Goal: Task Accomplishment & Management: Use online tool/utility

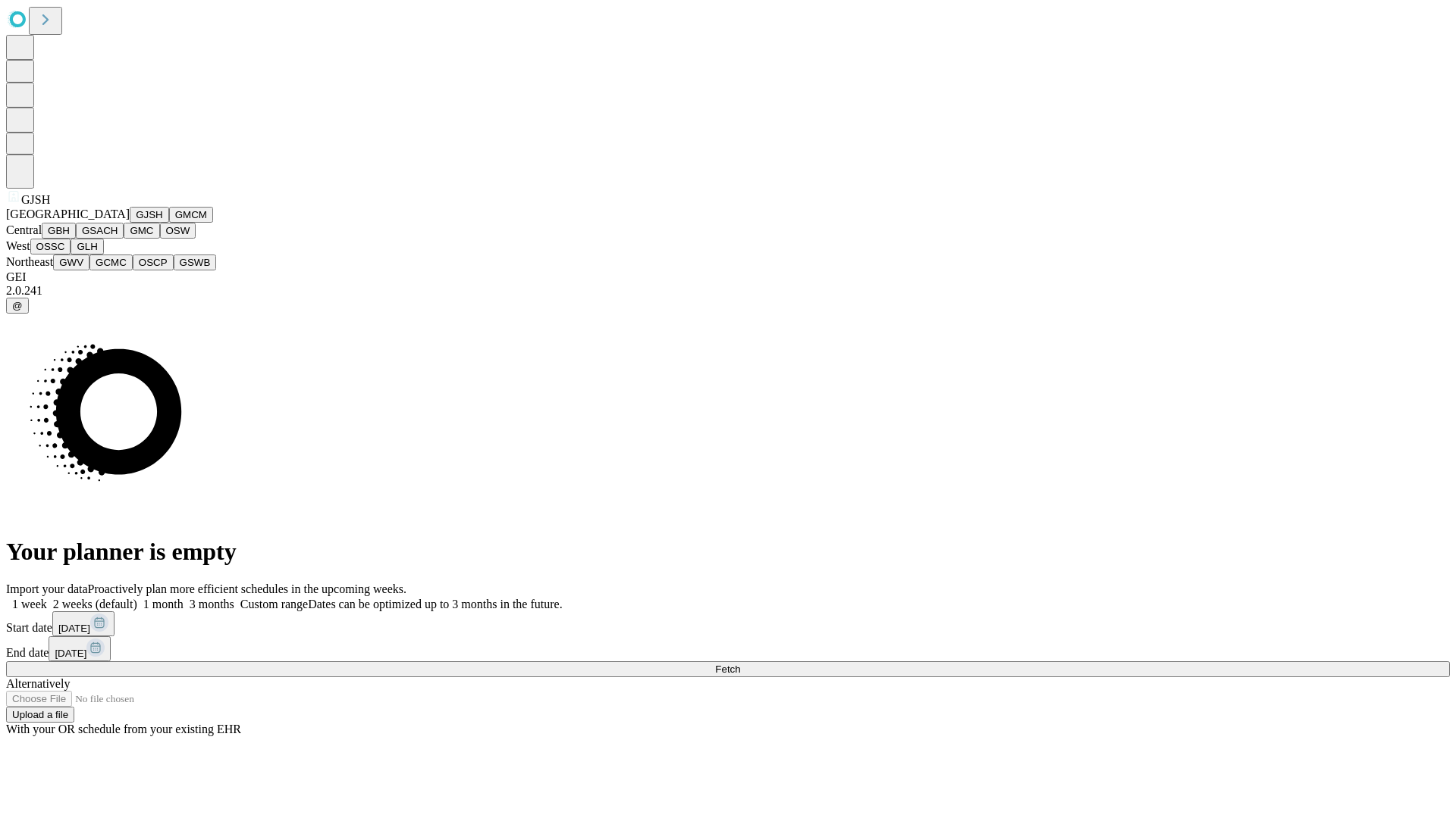
click at [129, 223] on button "GJSH" at bounding box center [148, 214] width 39 height 16
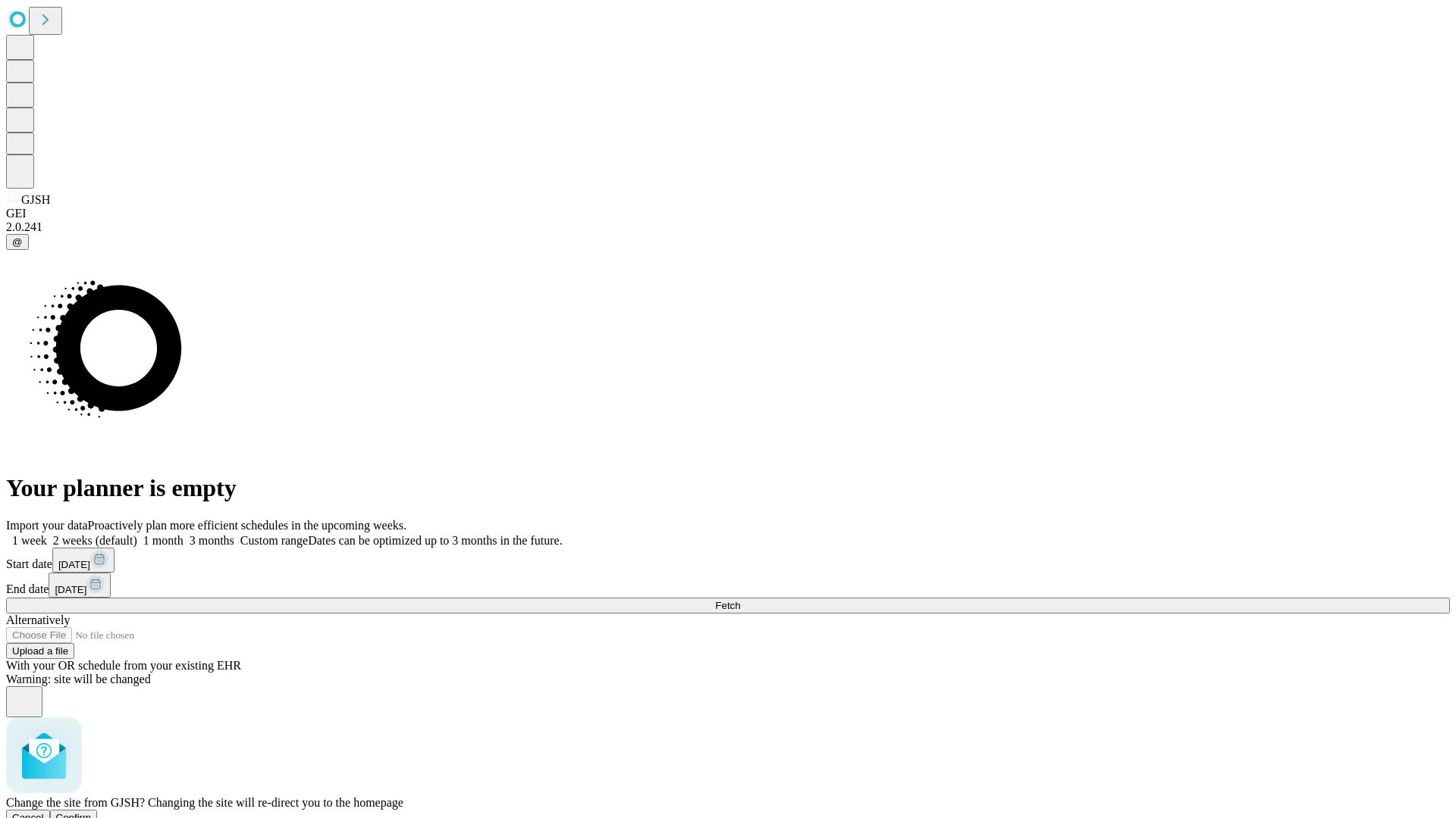
click at [91, 812] on span "Confirm" at bounding box center [73, 818] width 35 height 11
click at [184, 535] on label "1 month" at bounding box center [160, 541] width 47 height 13
click at [740, 600] on span "Fetch" at bounding box center [727, 606] width 25 height 11
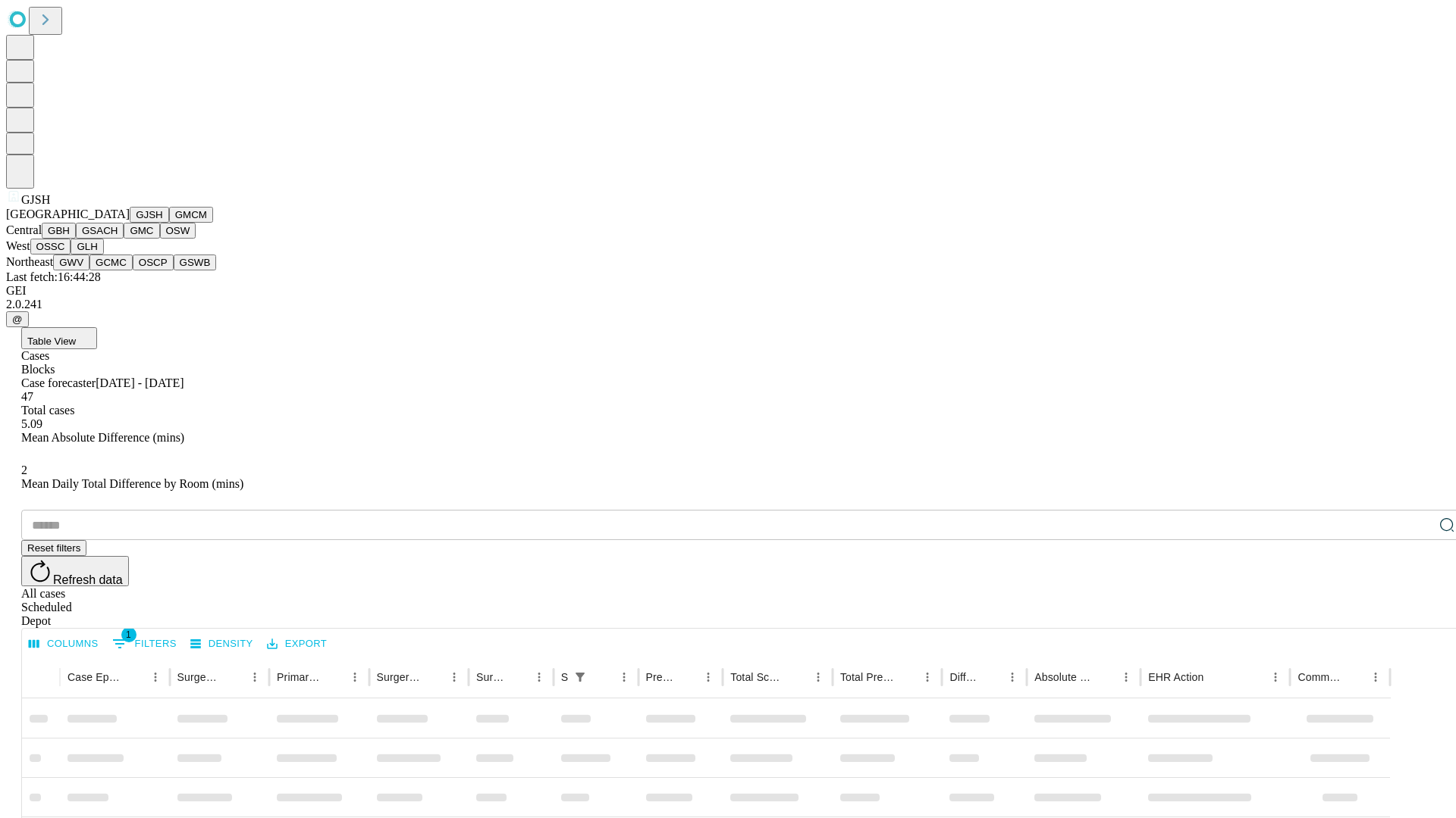
click at [169, 223] on button "GMCM" at bounding box center [191, 214] width 44 height 16
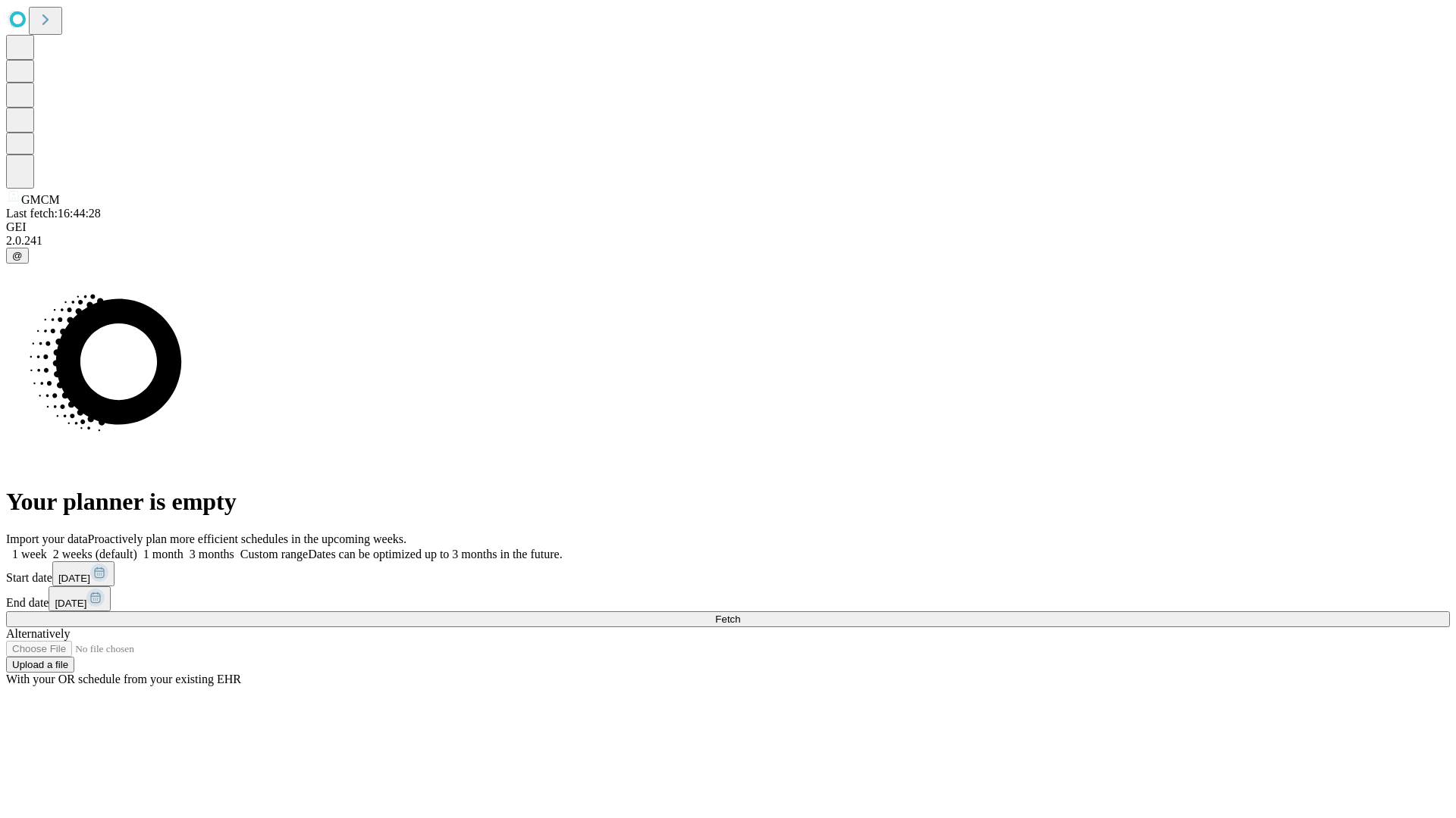
click at [184, 548] on label "1 month" at bounding box center [160, 555] width 47 height 13
click at [740, 614] on span "Fetch" at bounding box center [727, 619] width 25 height 11
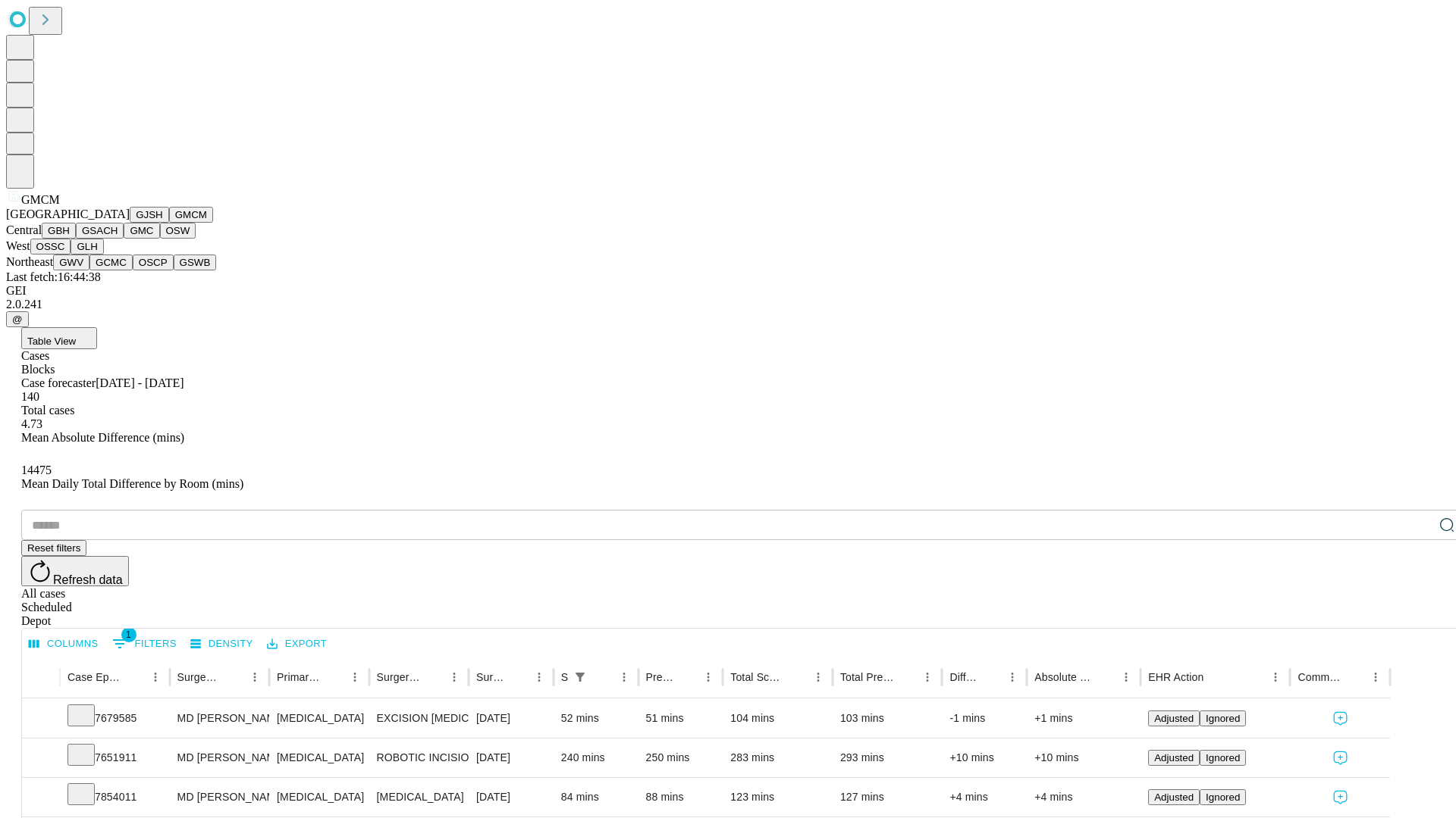
click at [76, 239] on button "GBH" at bounding box center [59, 230] width 34 height 16
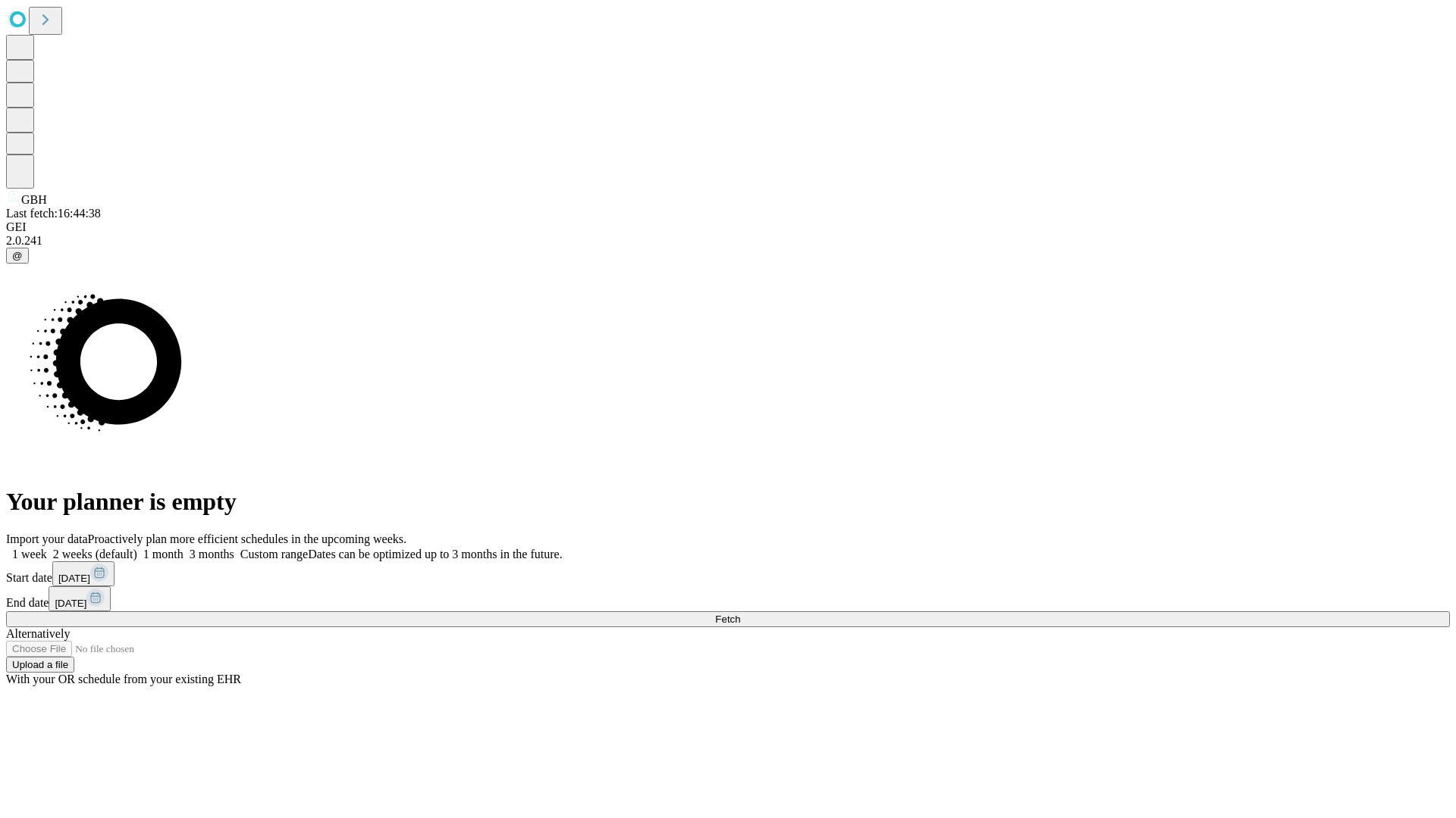
click at [184, 548] on label "1 month" at bounding box center [160, 555] width 47 height 13
click at [740, 614] on span "Fetch" at bounding box center [727, 619] width 25 height 11
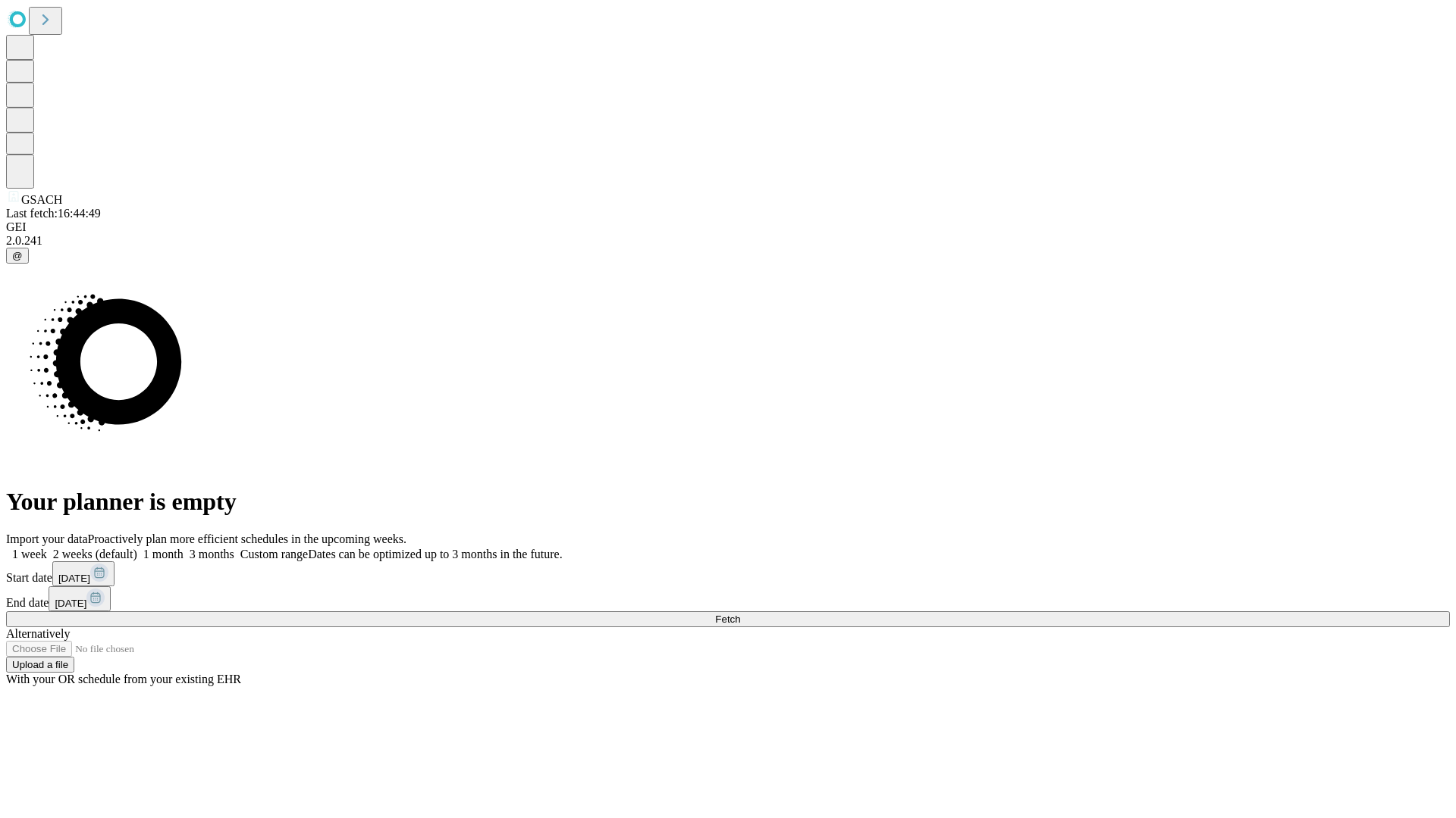
click at [184, 548] on label "1 month" at bounding box center [160, 555] width 47 height 13
click at [740, 614] on span "Fetch" at bounding box center [727, 619] width 25 height 11
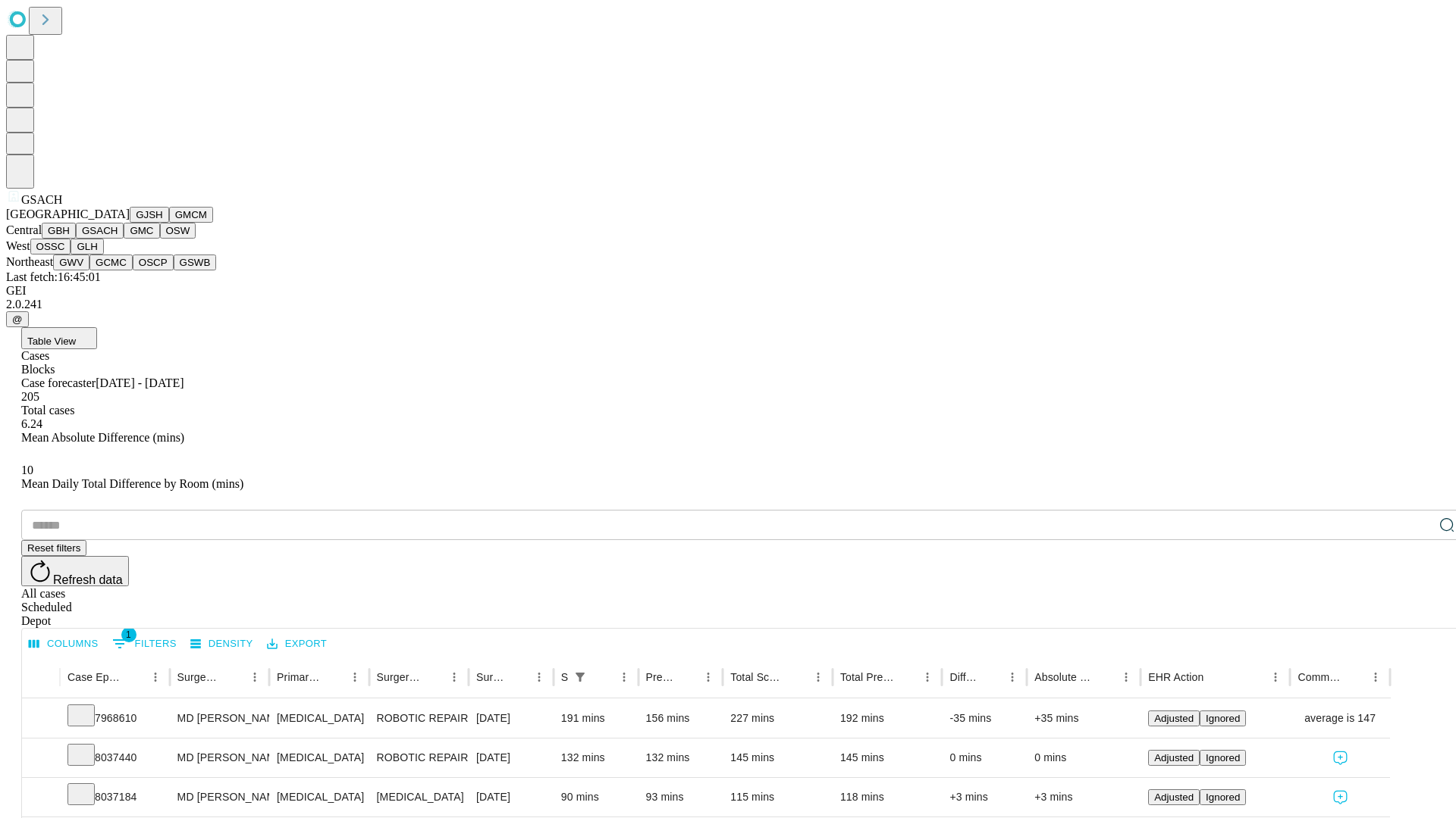
click at [124, 239] on button "GMC" at bounding box center [141, 230] width 35 height 16
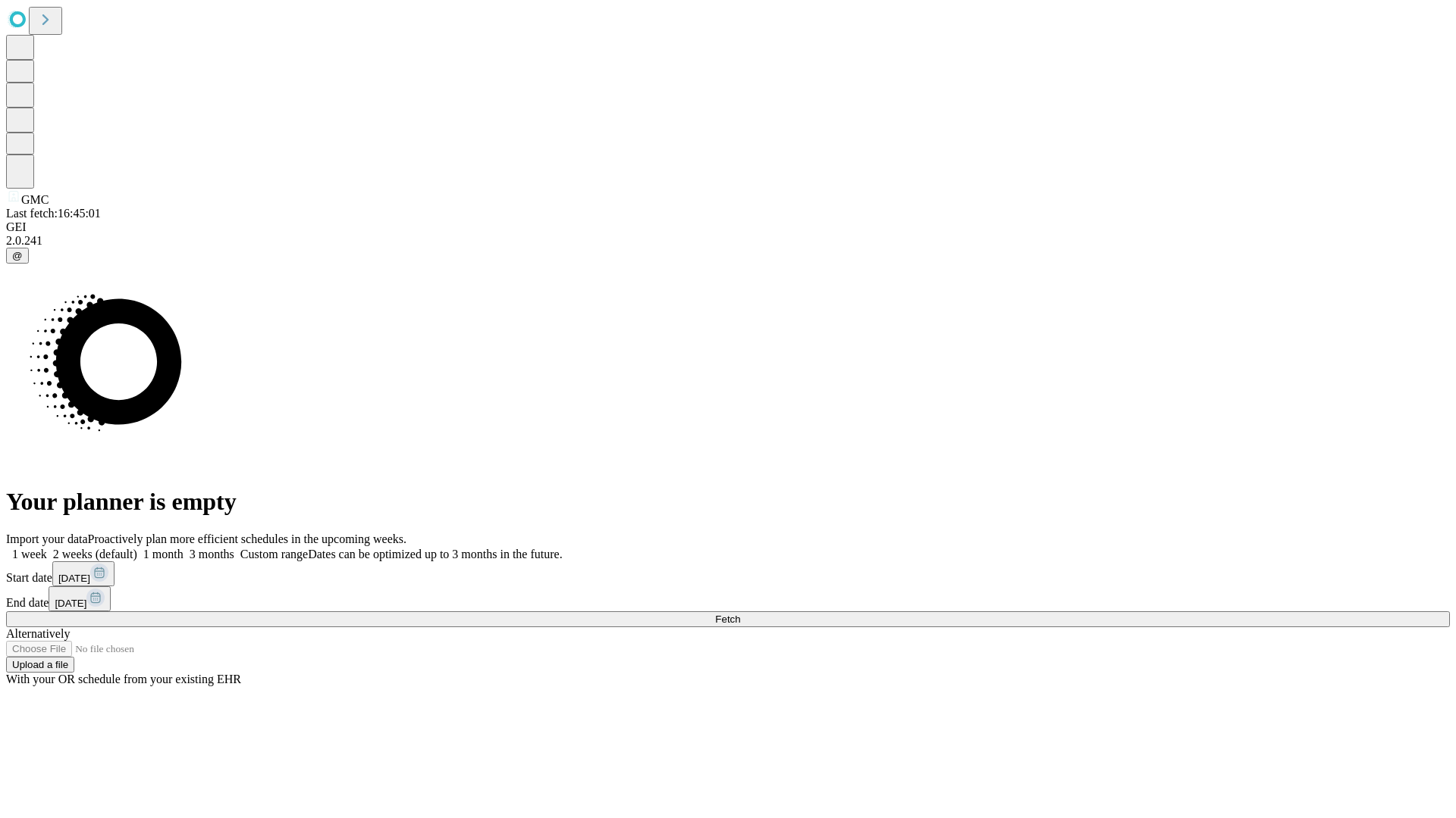
click at [184, 548] on label "1 month" at bounding box center [160, 555] width 47 height 13
click at [740, 614] on span "Fetch" at bounding box center [727, 619] width 25 height 11
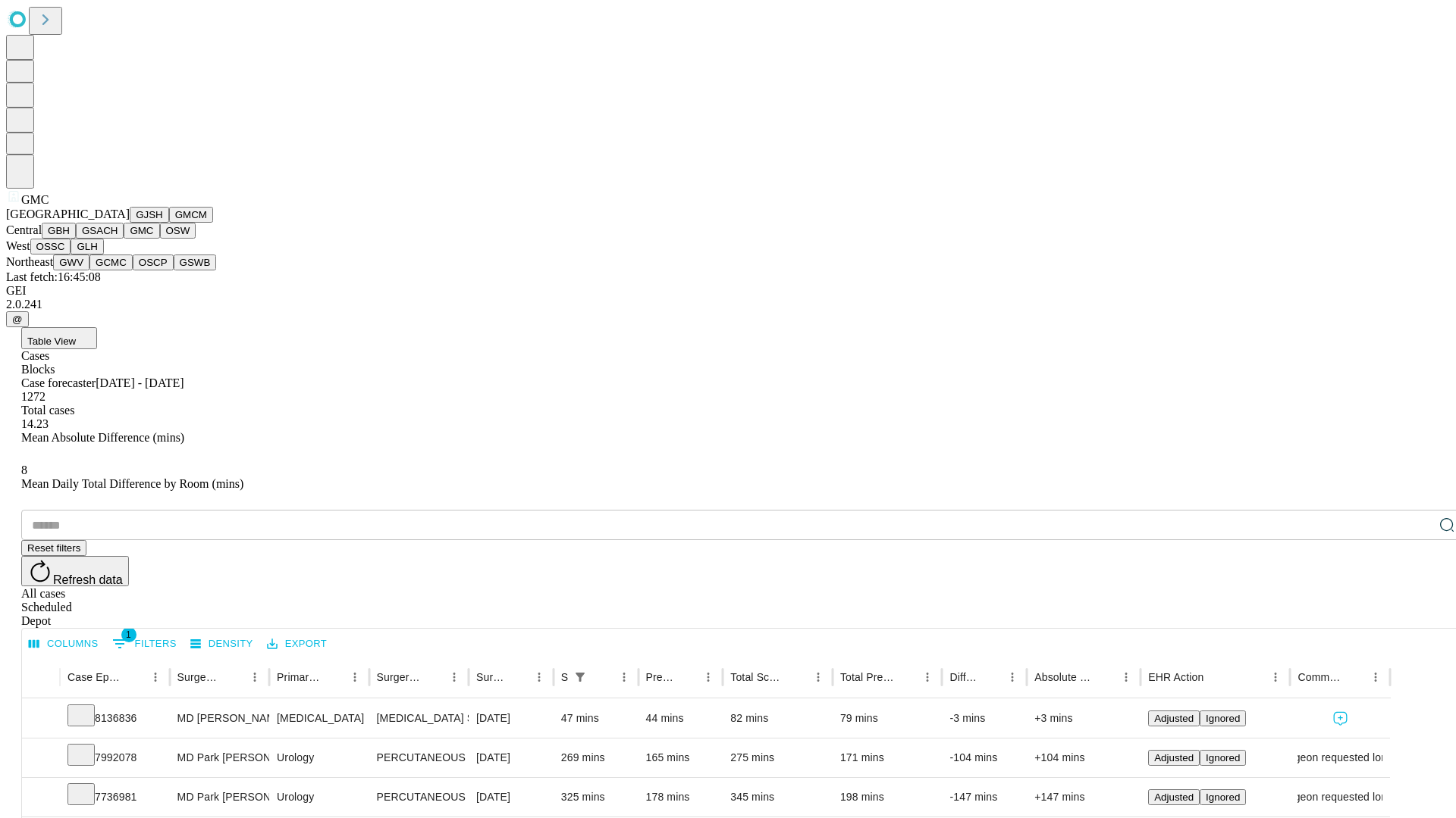
click at [160, 239] on button "OSW" at bounding box center [178, 230] width 36 height 16
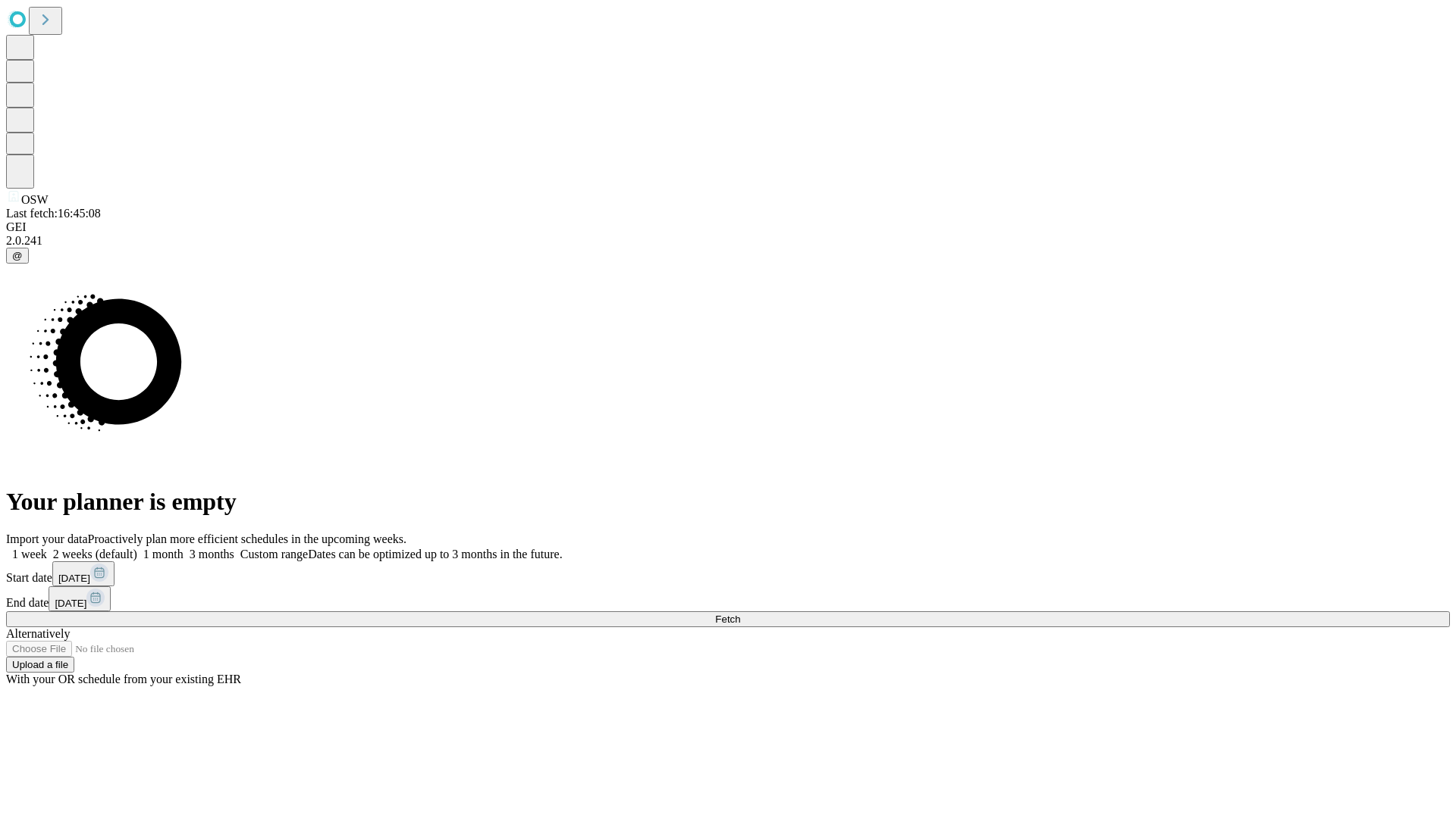
click at [184, 548] on label "1 month" at bounding box center [160, 555] width 47 height 13
click at [740, 614] on span "Fetch" at bounding box center [727, 619] width 25 height 11
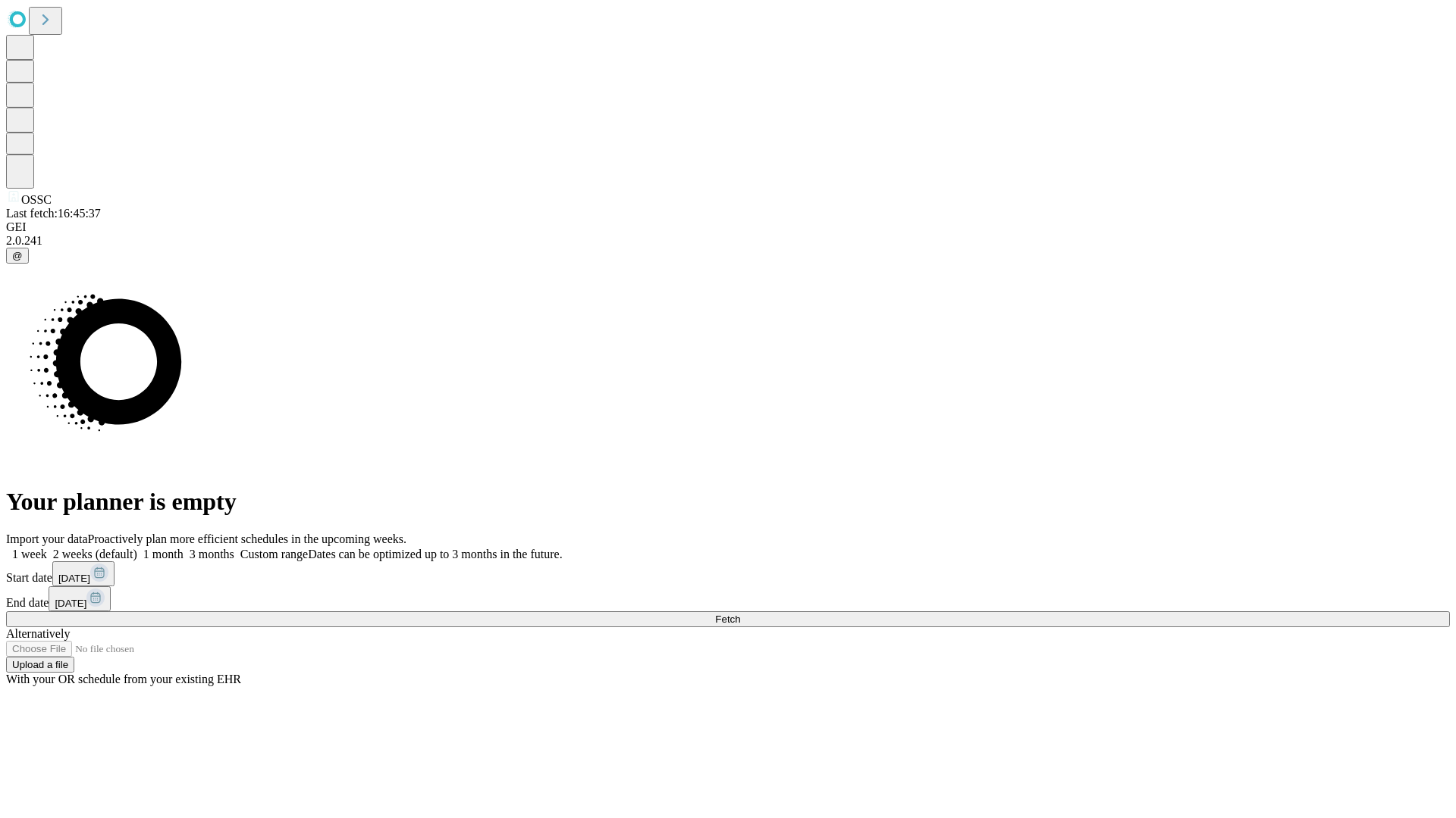
click at [184, 548] on label "1 month" at bounding box center [160, 555] width 47 height 13
click at [740, 614] on span "Fetch" at bounding box center [727, 619] width 25 height 11
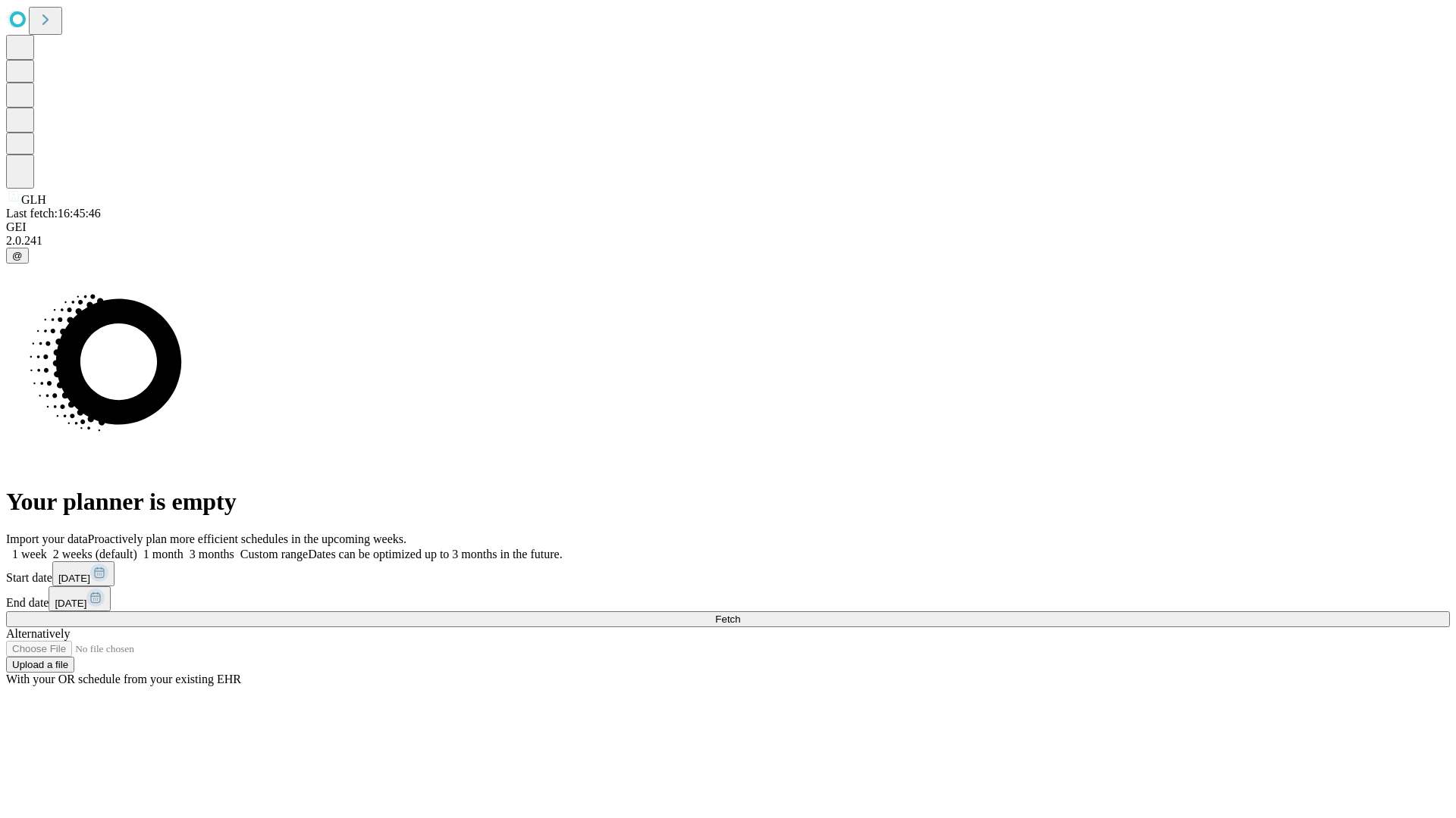
click at [184, 548] on label "1 month" at bounding box center [160, 555] width 47 height 13
click at [740, 614] on span "Fetch" at bounding box center [727, 619] width 25 height 11
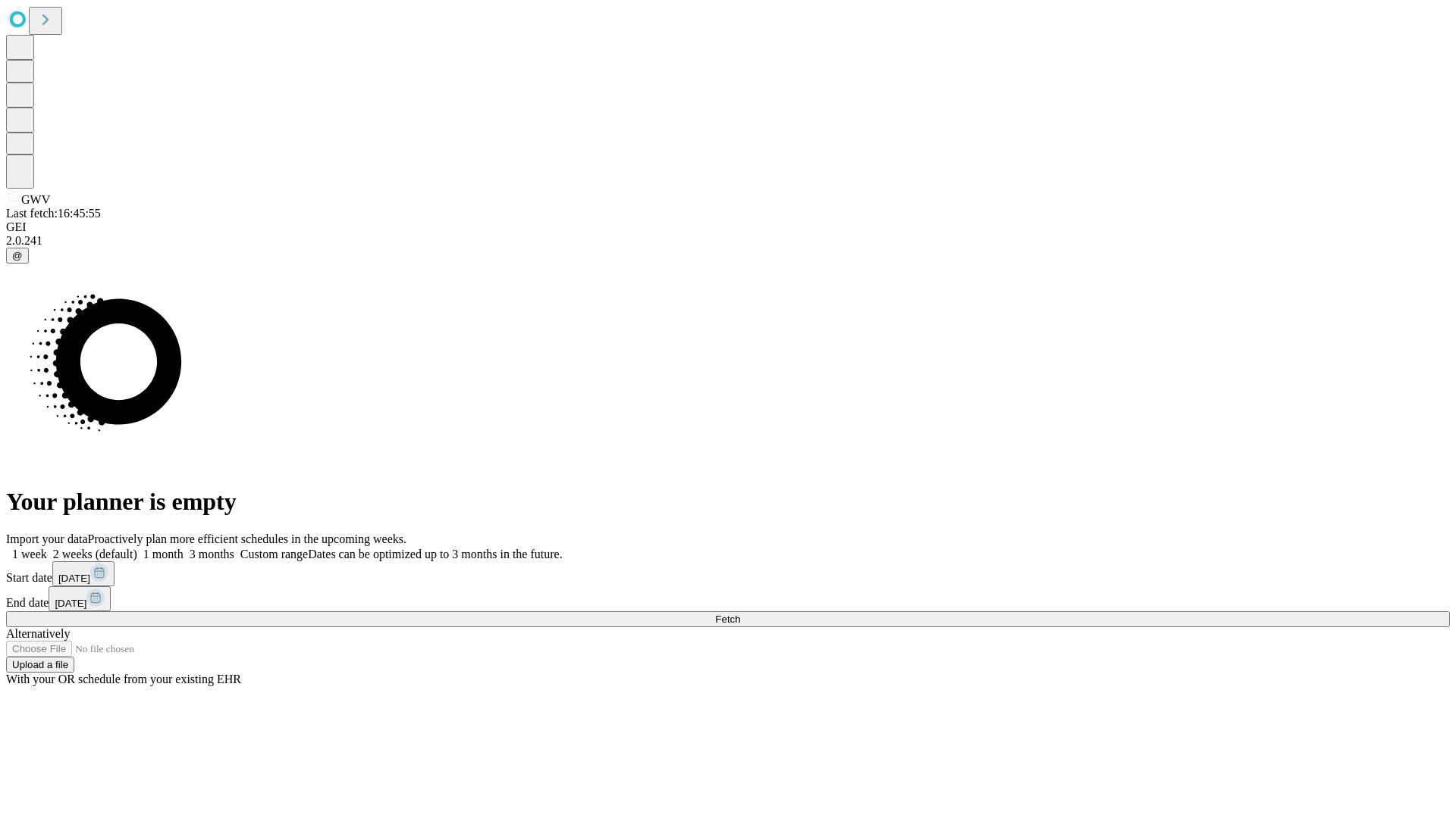
click at [184, 548] on label "1 month" at bounding box center [160, 555] width 47 height 13
click at [740, 614] on span "Fetch" at bounding box center [727, 619] width 25 height 11
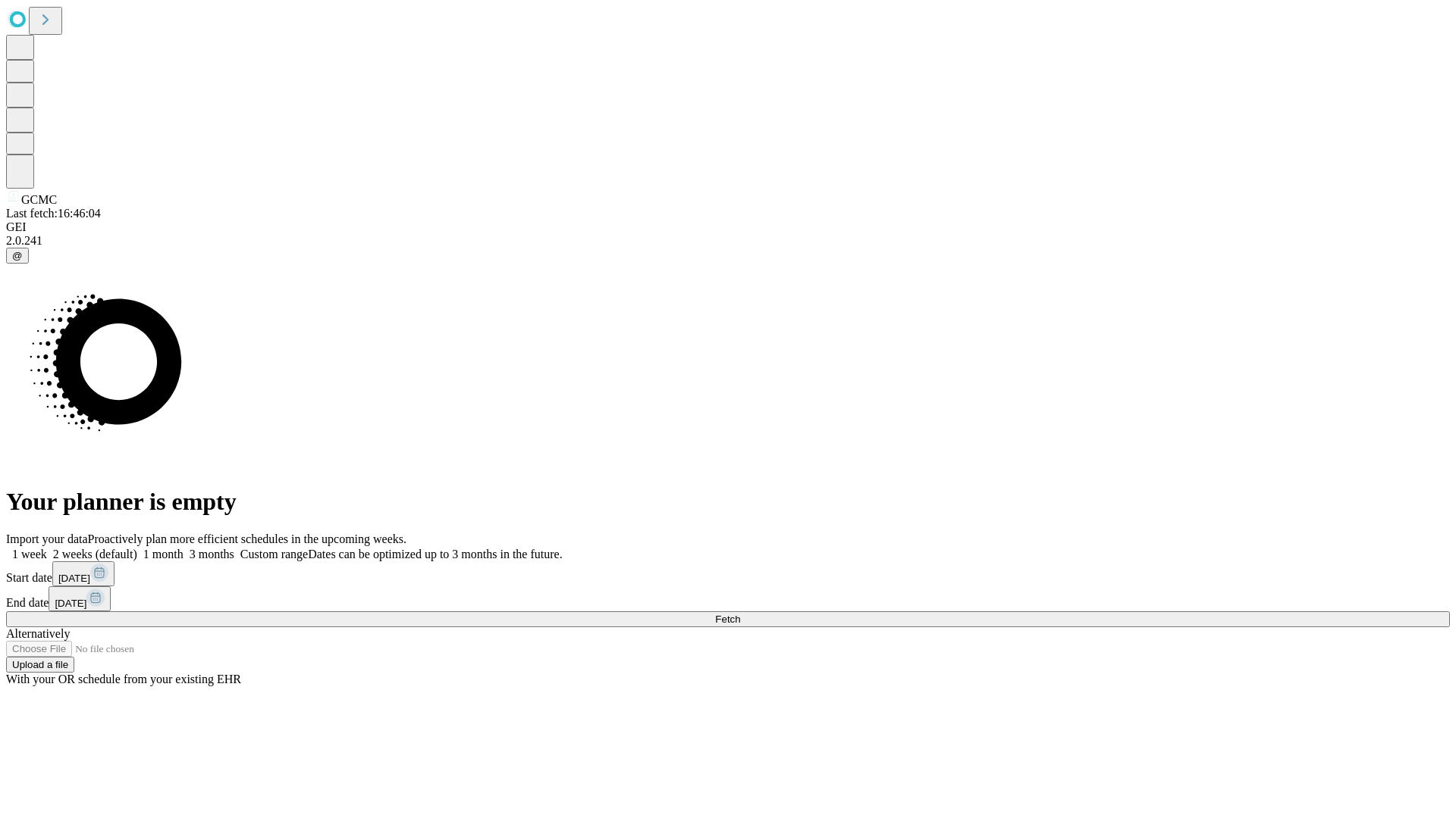
click at [184, 548] on label "1 month" at bounding box center [160, 555] width 47 height 13
click at [740, 614] on span "Fetch" at bounding box center [727, 619] width 25 height 11
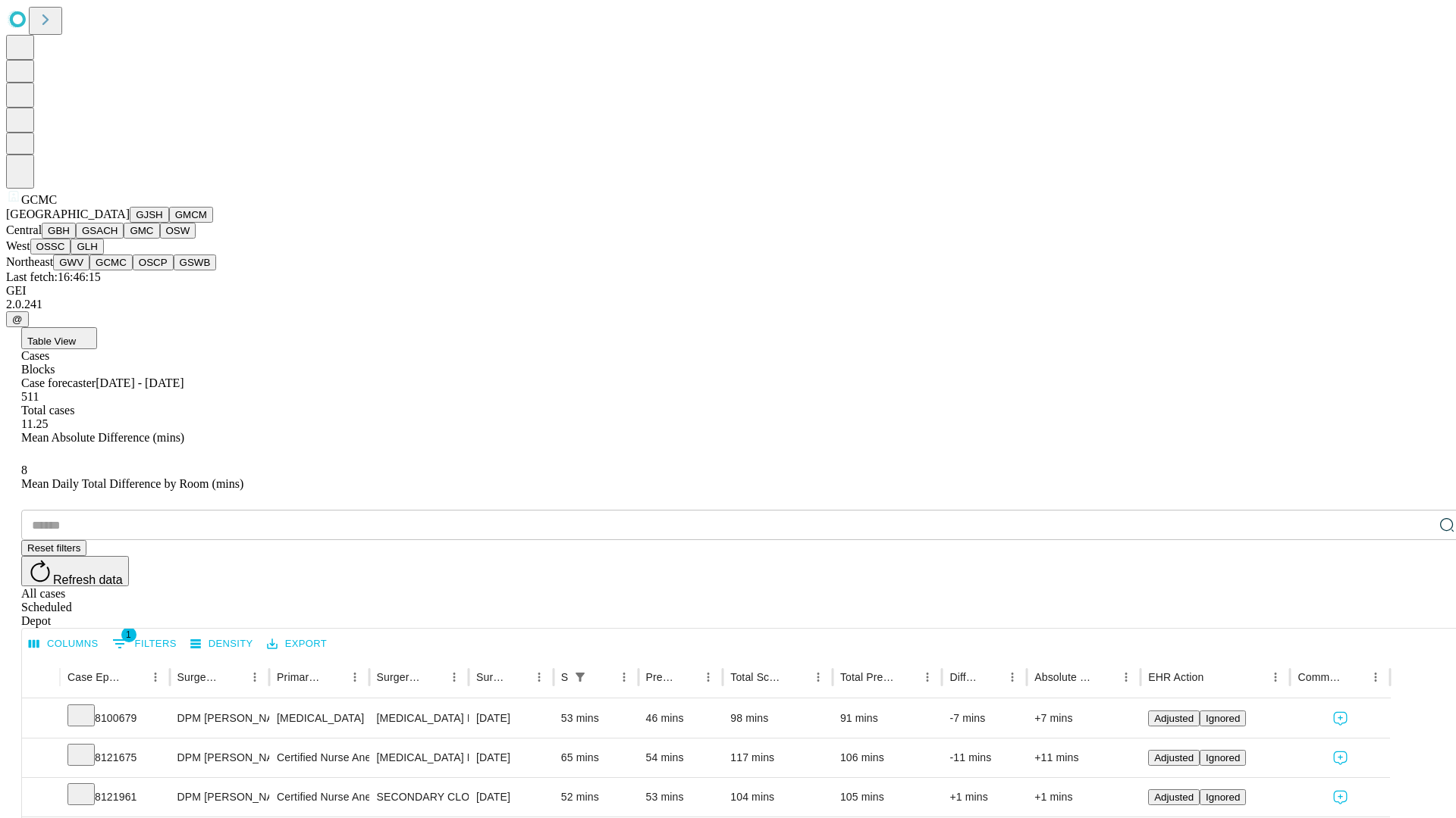
click at [132, 270] on button "OSCP" at bounding box center [152, 263] width 41 height 16
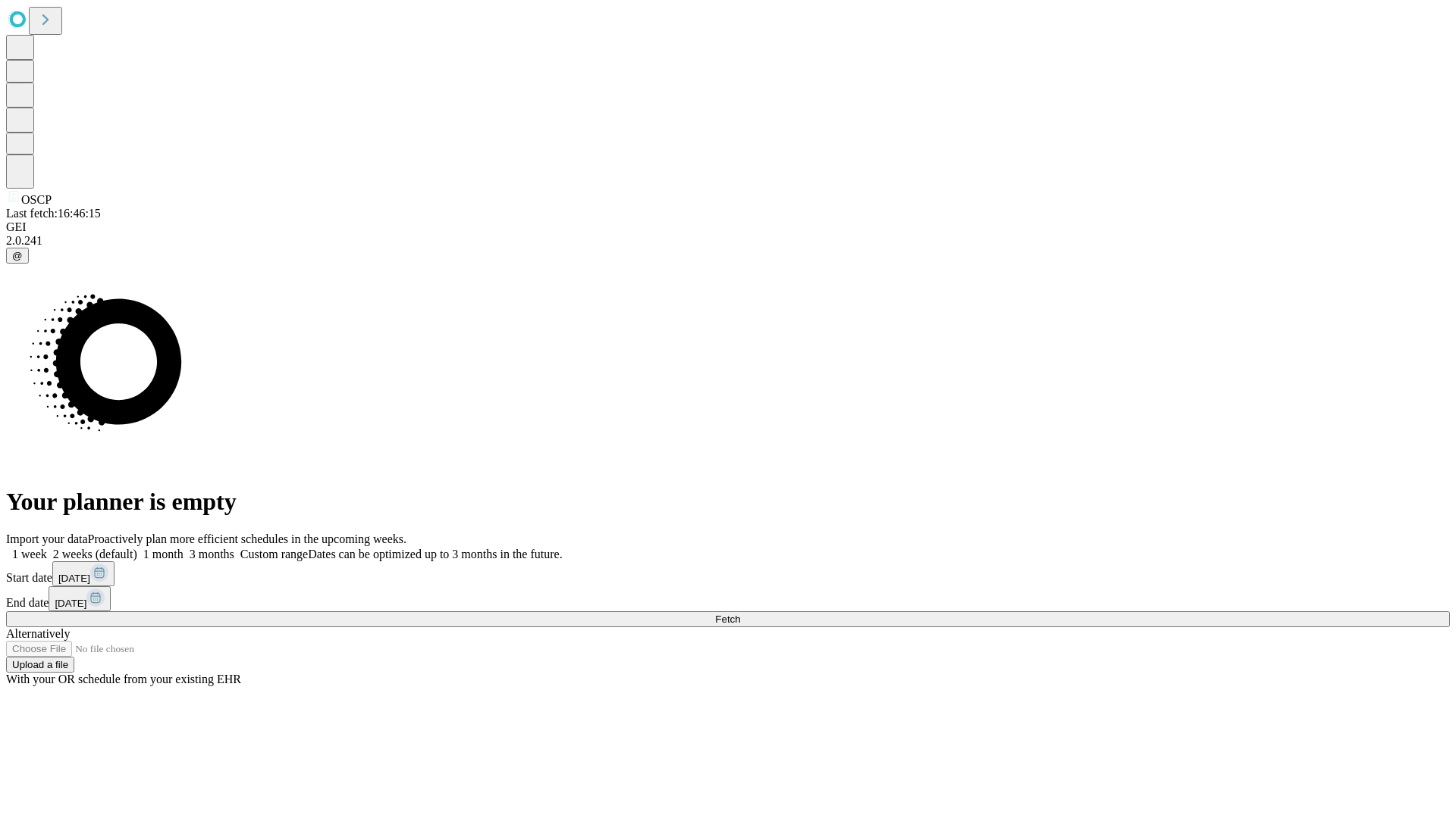
click at [184, 548] on label "1 month" at bounding box center [160, 555] width 47 height 13
click at [740, 614] on span "Fetch" at bounding box center [727, 619] width 25 height 11
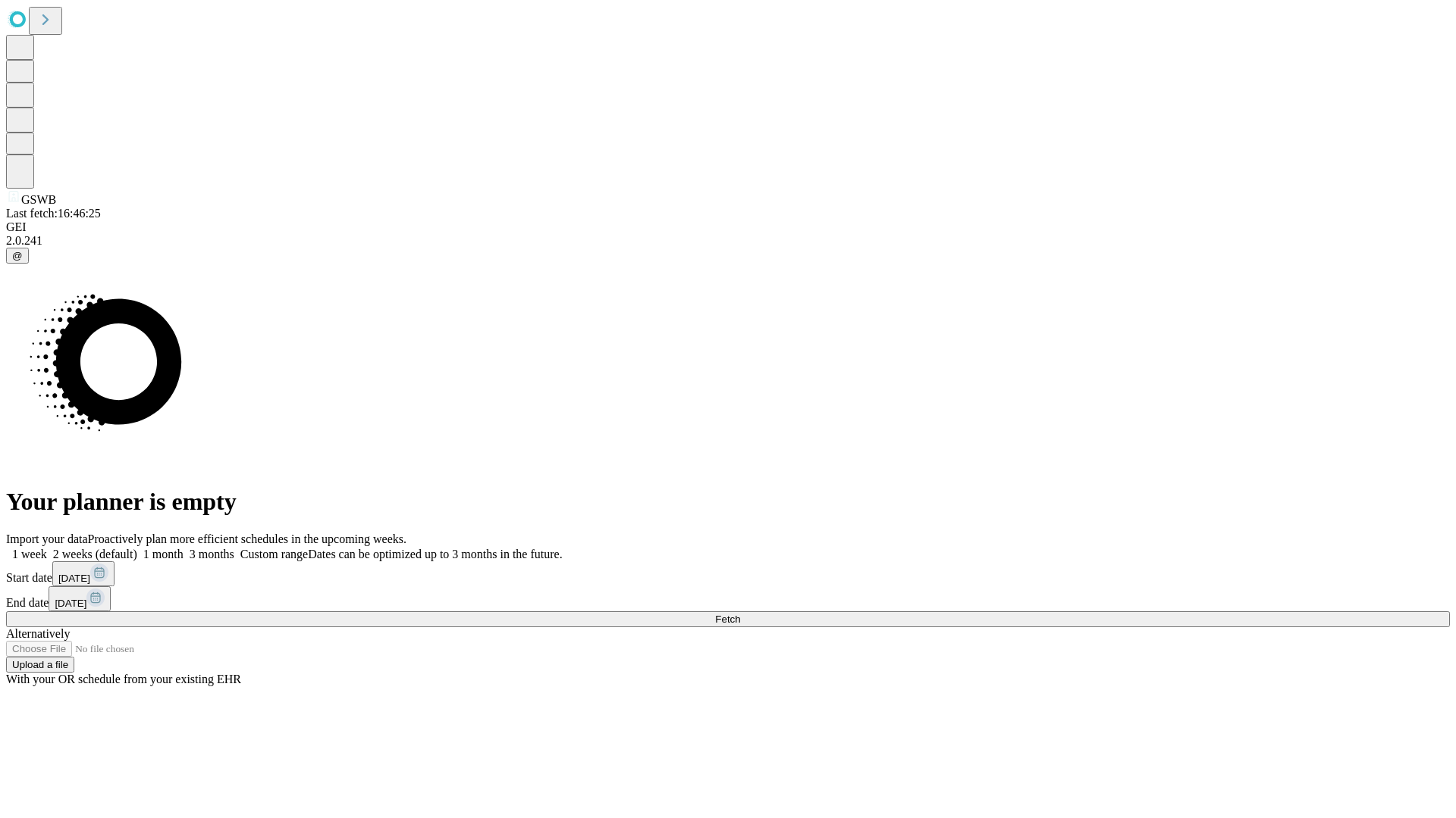
click at [184, 548] on label "1 month" at bounding box center [160, 555] width 47 height 13
click at [740, 614] on span "Fetch" at bounding box center [727, 619] width 25 height 11
